Goal: Task Accomplishment & Management: Complete application form

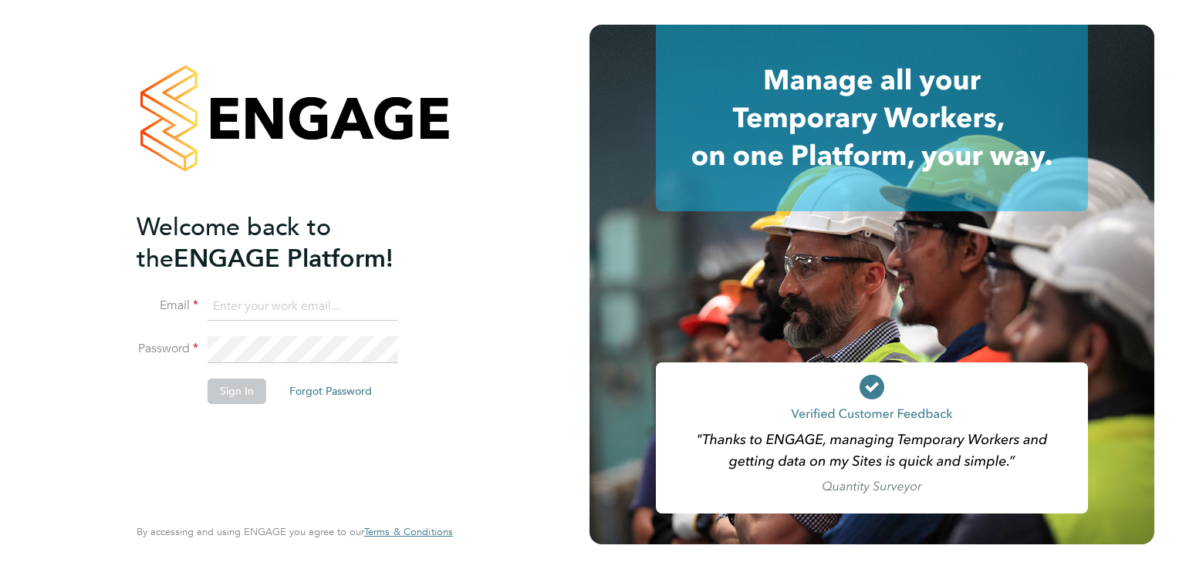
click at [246, 307] on input at bounding box center [302, 307] width 191 height 28
type input "rhys.tnpi@gmail.com"
click at [235, 397] on button "Sign In" at bounding box center [236, 391] width 59 height 25
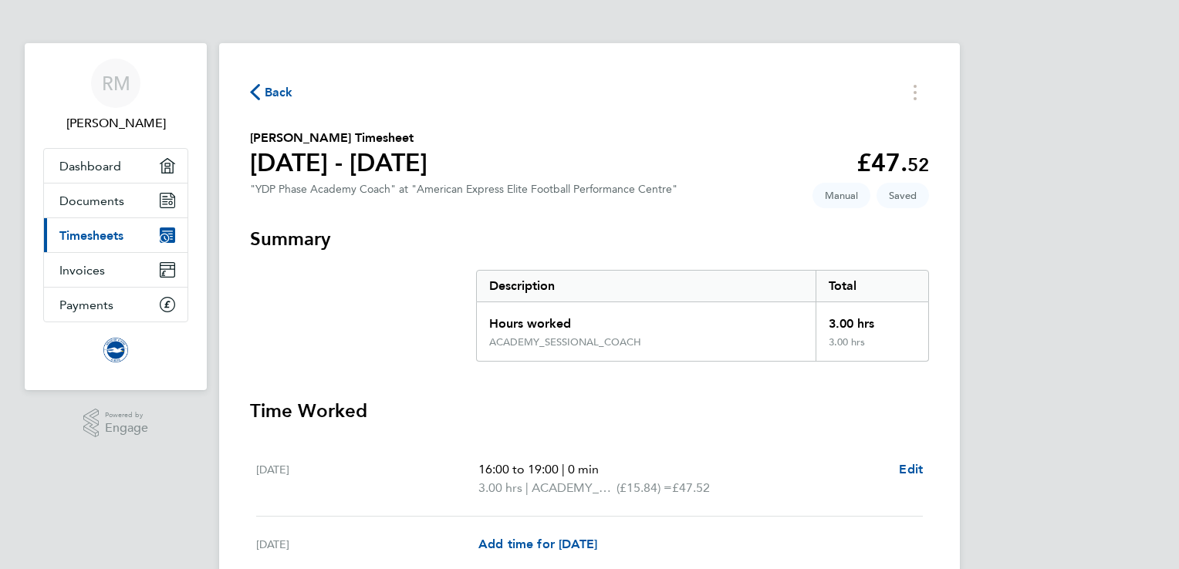
scroll to position [318, 0]
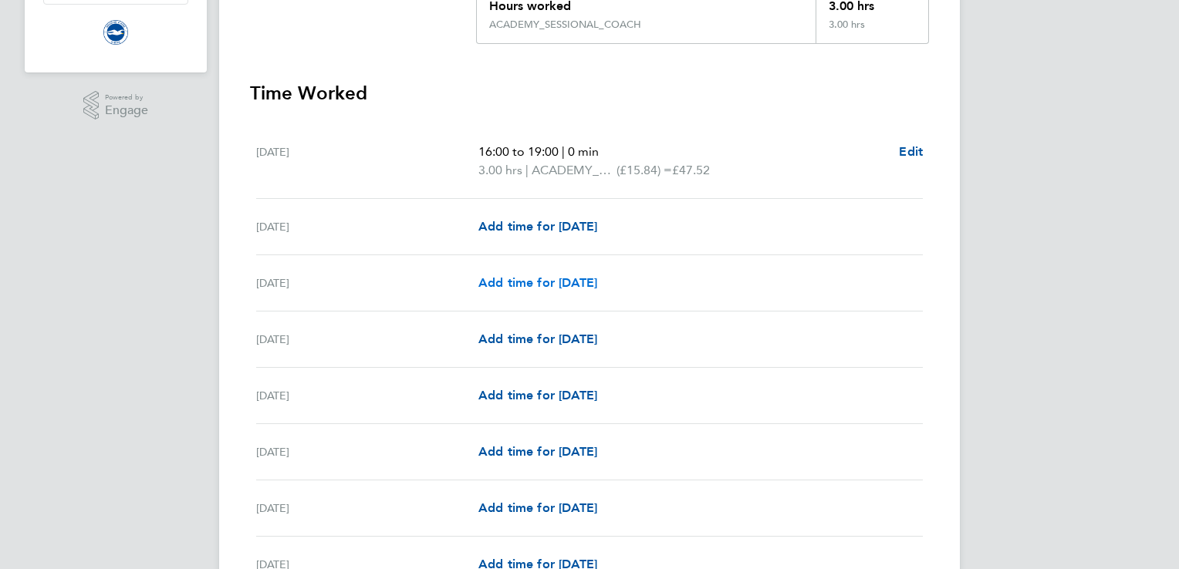
click at [517, 285] on span "Add time for [DATE]" at bounding box center [537, 282] width 119 height 15
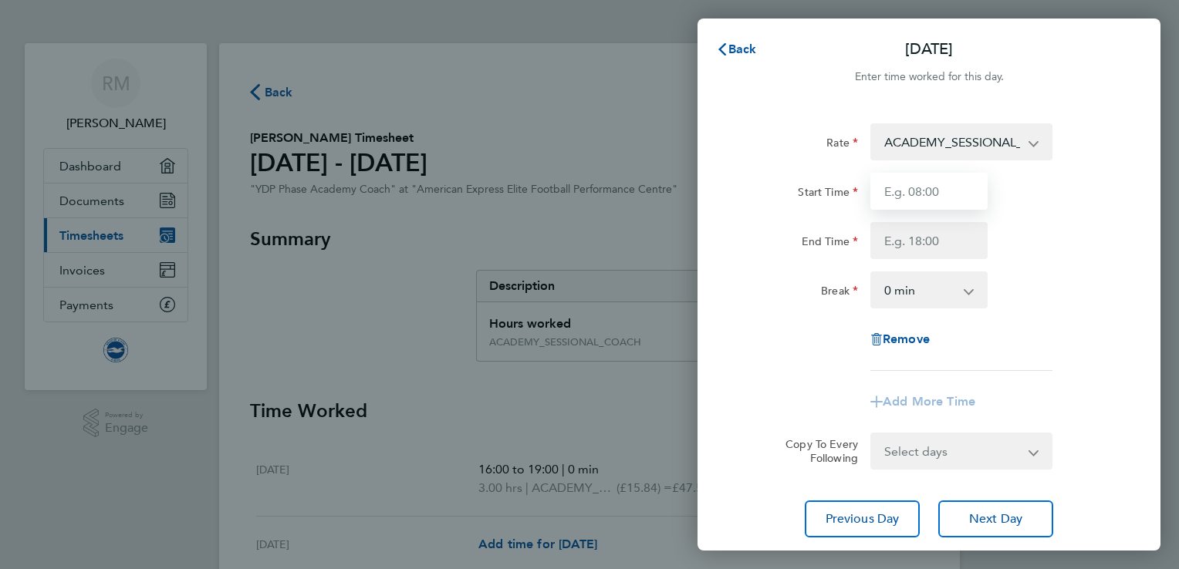
click at [928, 204] on input "Start Time" at bounding box center [928, 191] width 117 height 37
type input "16:00"
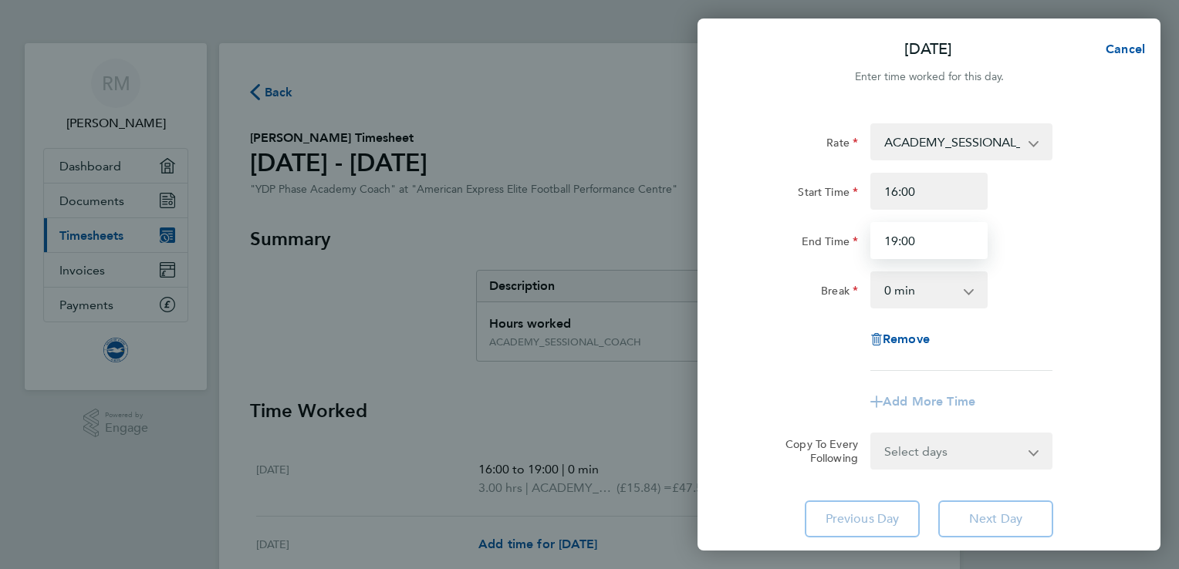
type input "19:00"
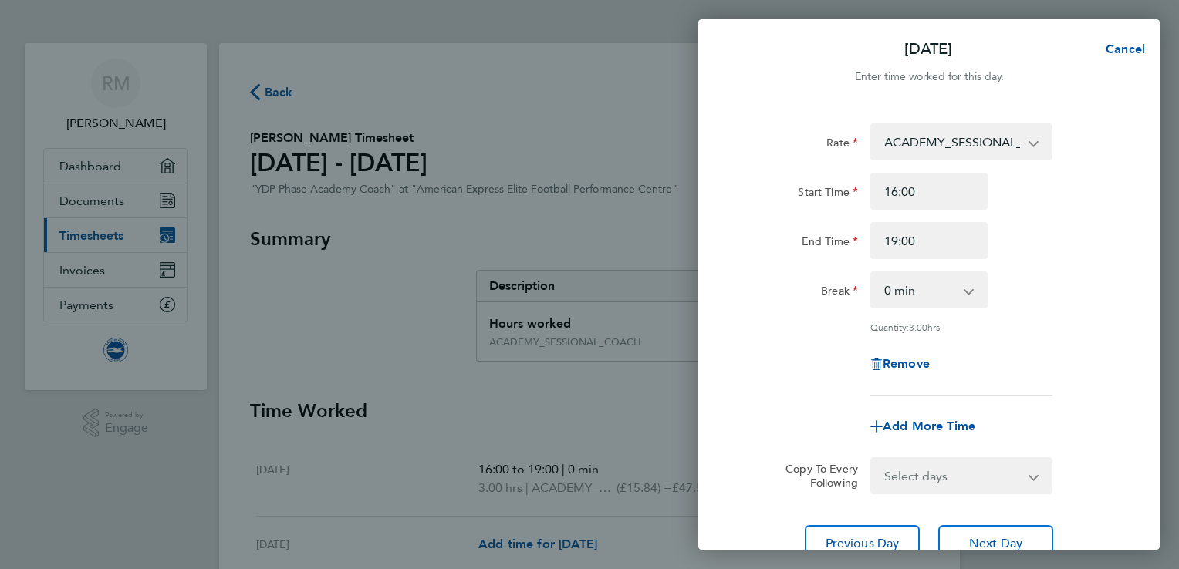
click at [1086, 307] on div "Break 0 min 15 min 30 min 45 min 60 min 75 min 90 min" at bounding box center [928, 289] width 389 height 37
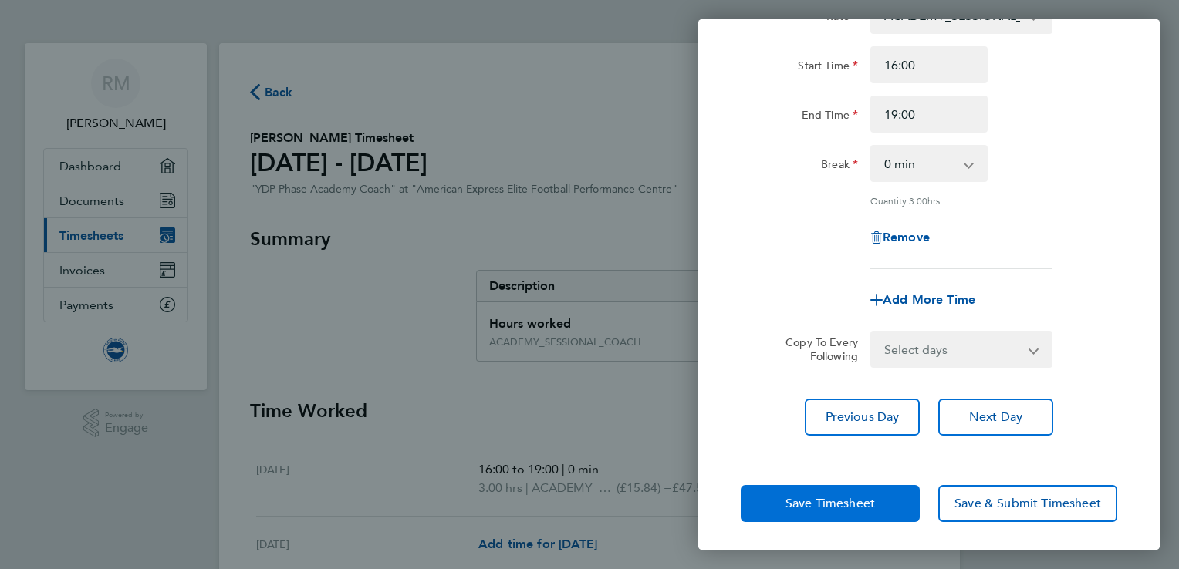
click at [829, 503] on span "Save Timesheet" at bounding box center [829, 503] width 89 height 15
